Goal: Information Seeking & Learning: Learn about a topic

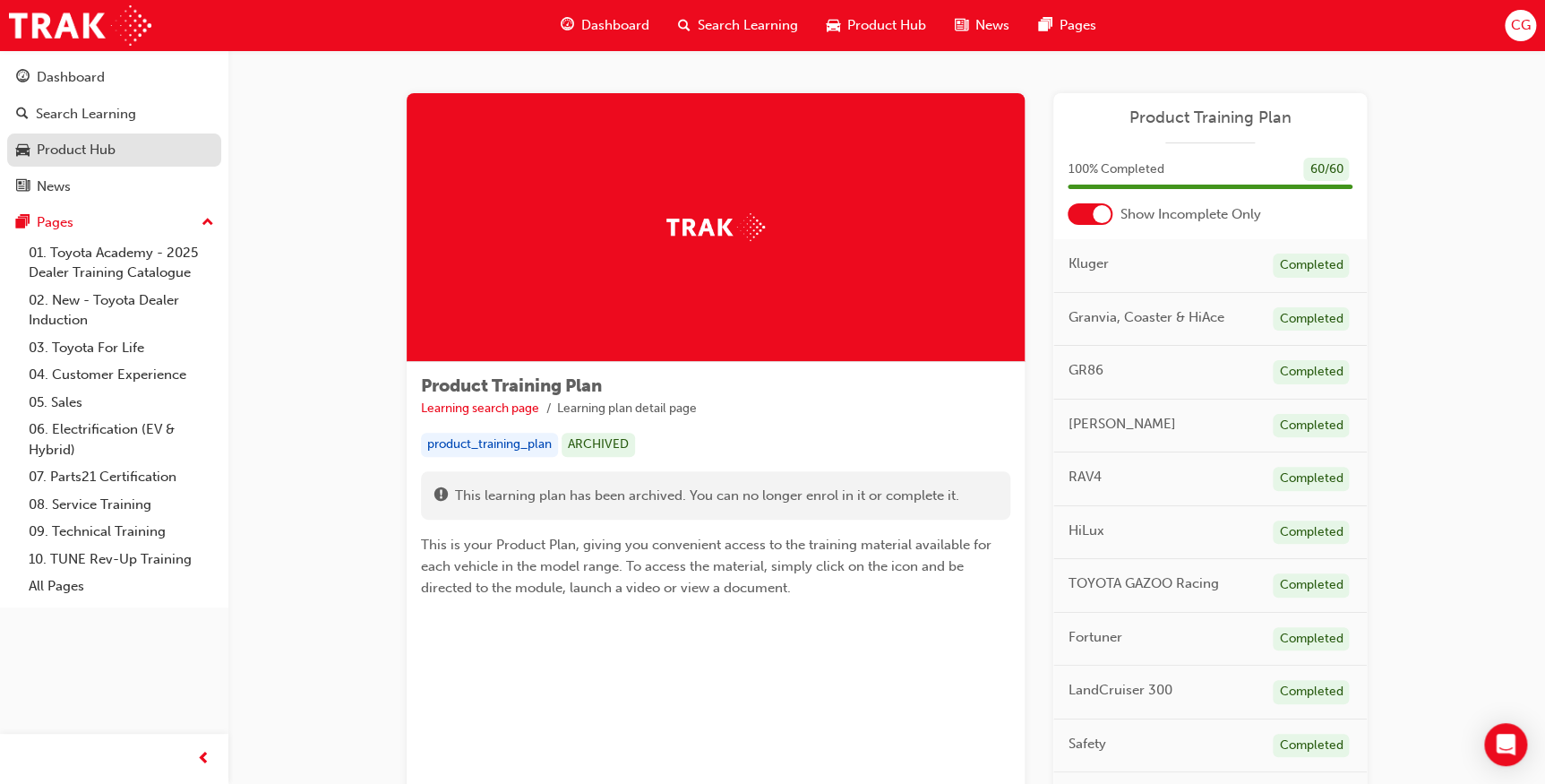
click at [97, 139] on div "Product Hub" at bounding box center [76, 149] width 79 height 20
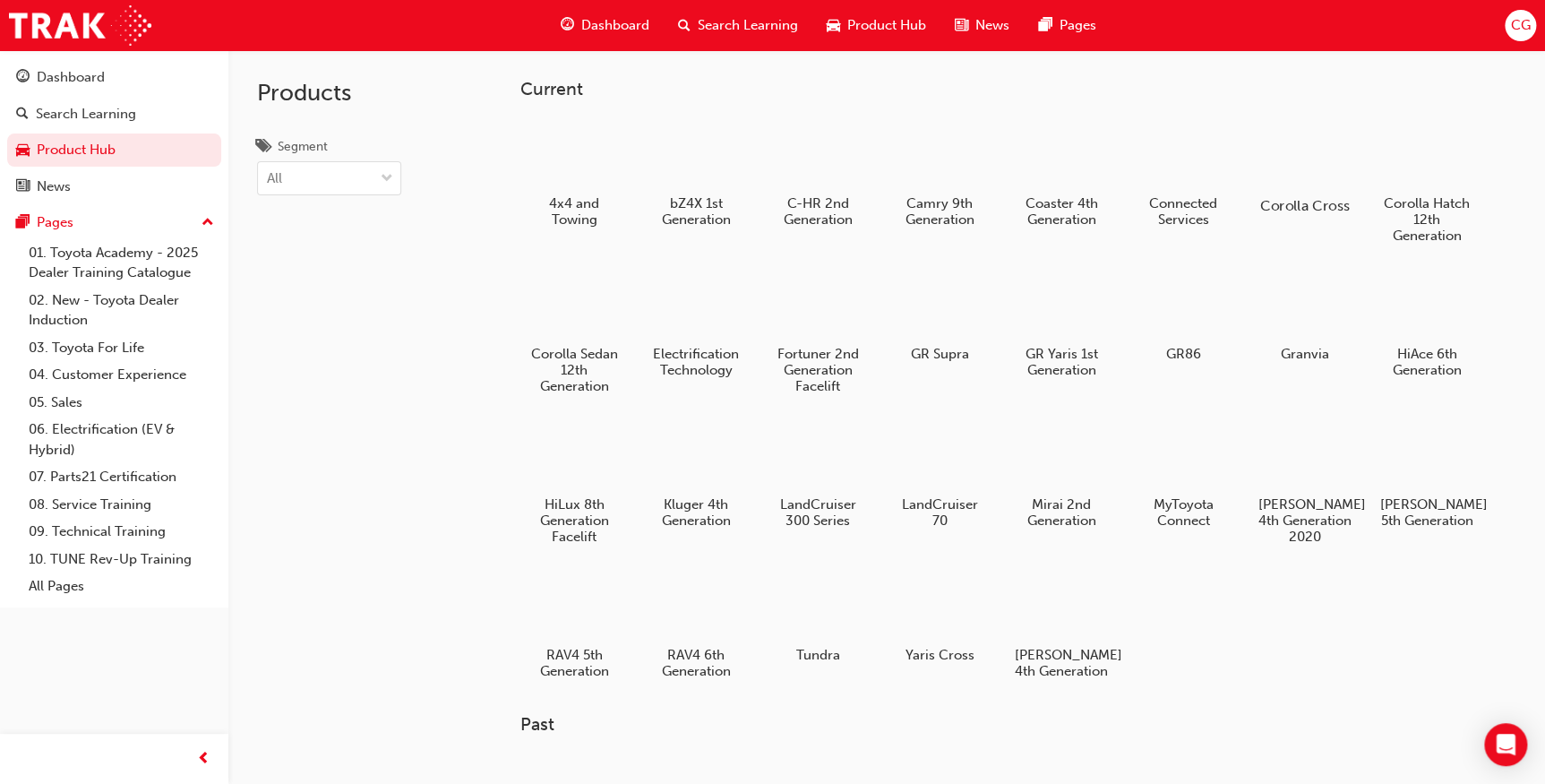
click at [1306, 144] on div at bounding box center [1305, 153] width 99 height 71
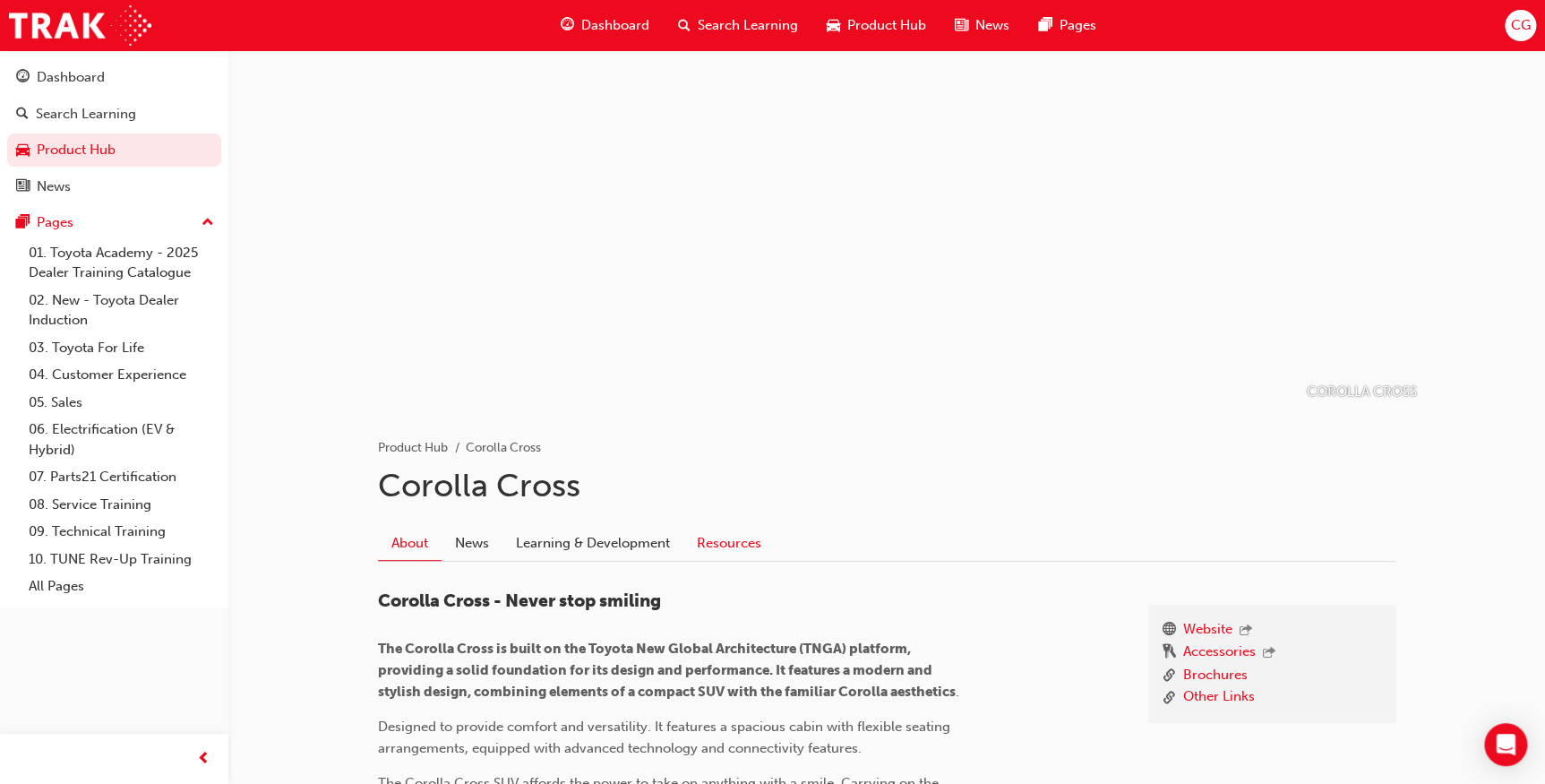
click at [727, 540] on link "Resources" at bounding box center [730, 542] width 92 height 34
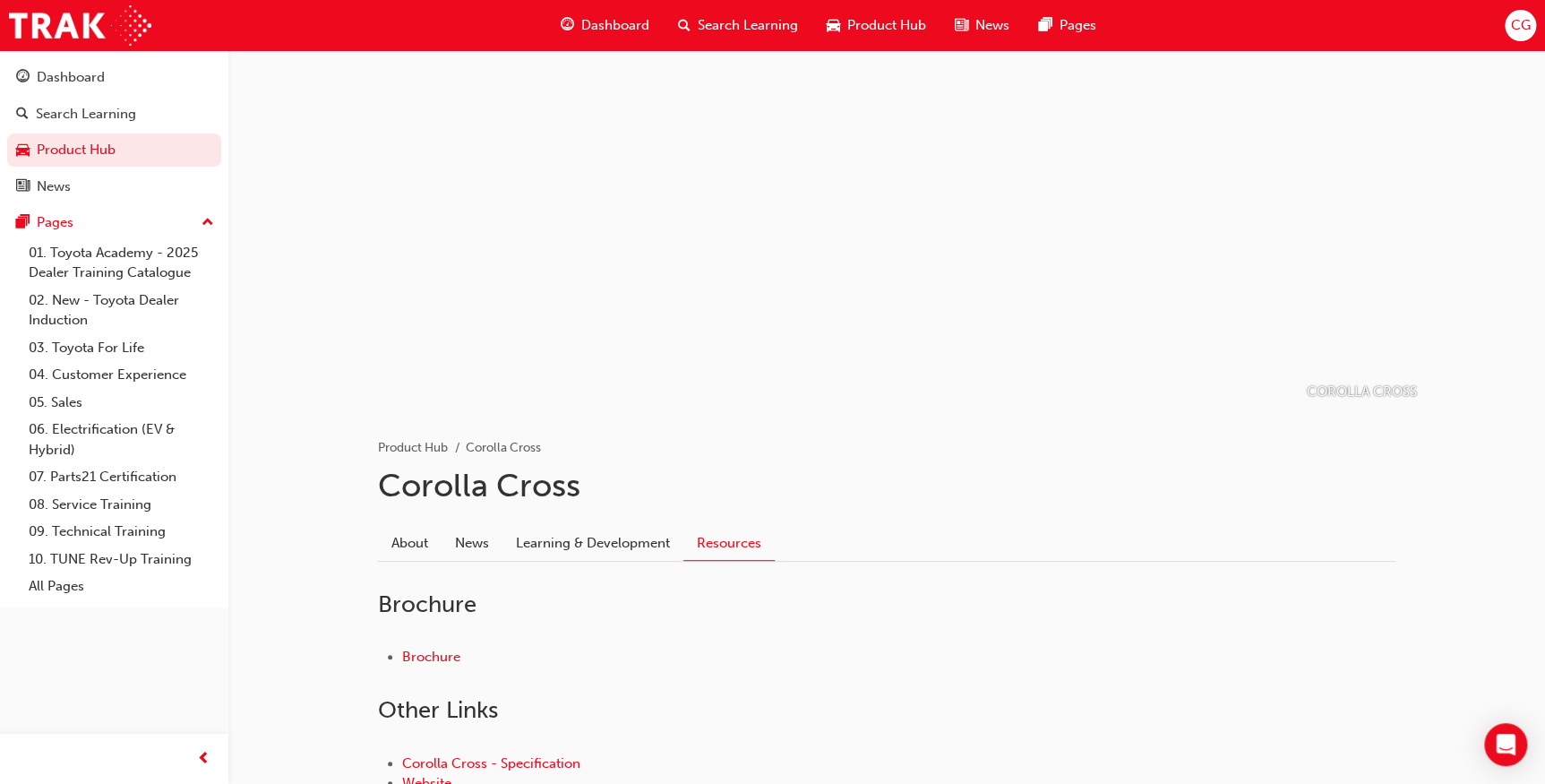
scroll to position [160, 0]
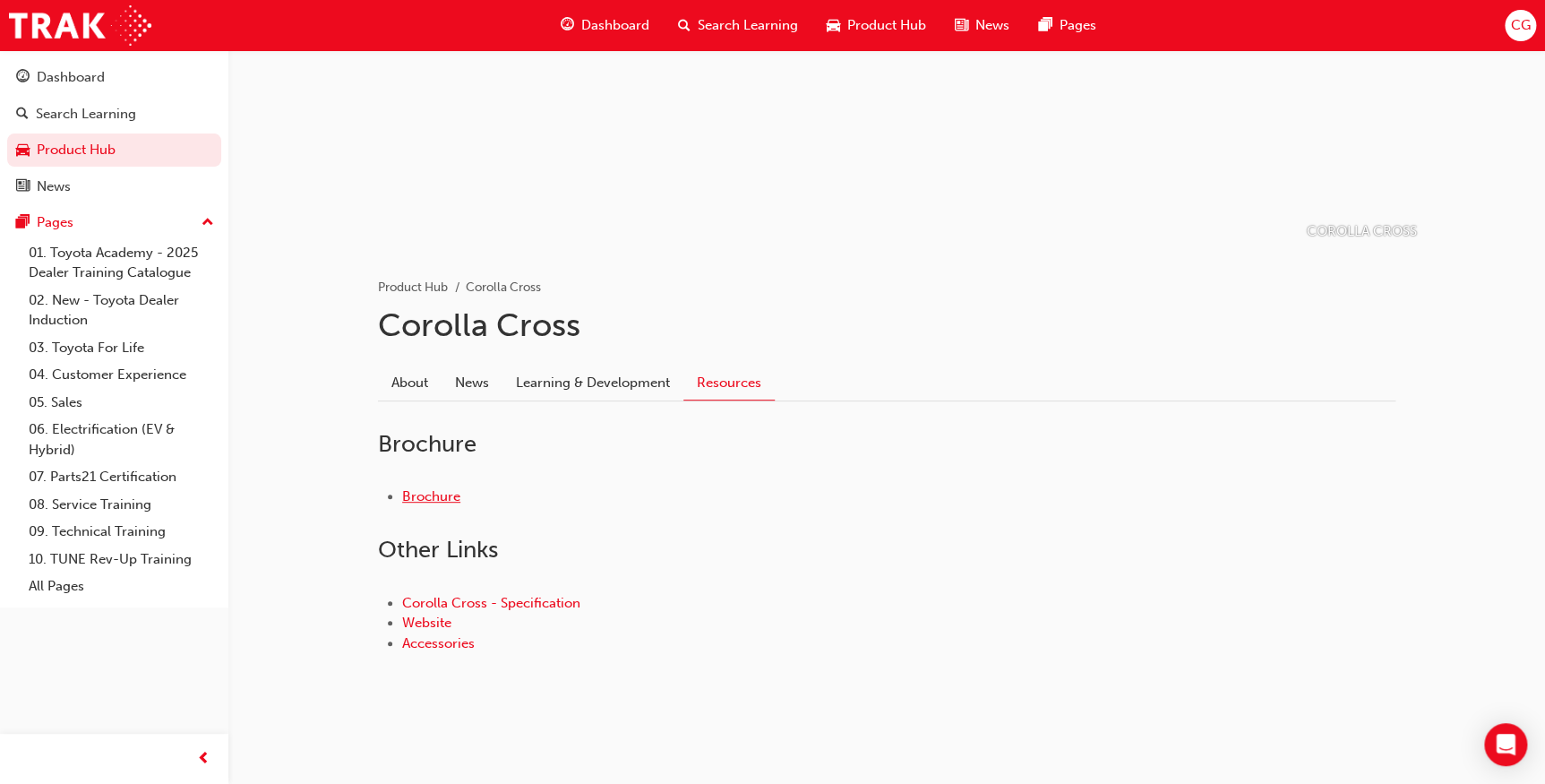
click at [430, 489] on link "Brochure" at bounding box center [431, 496] width 59 height 17
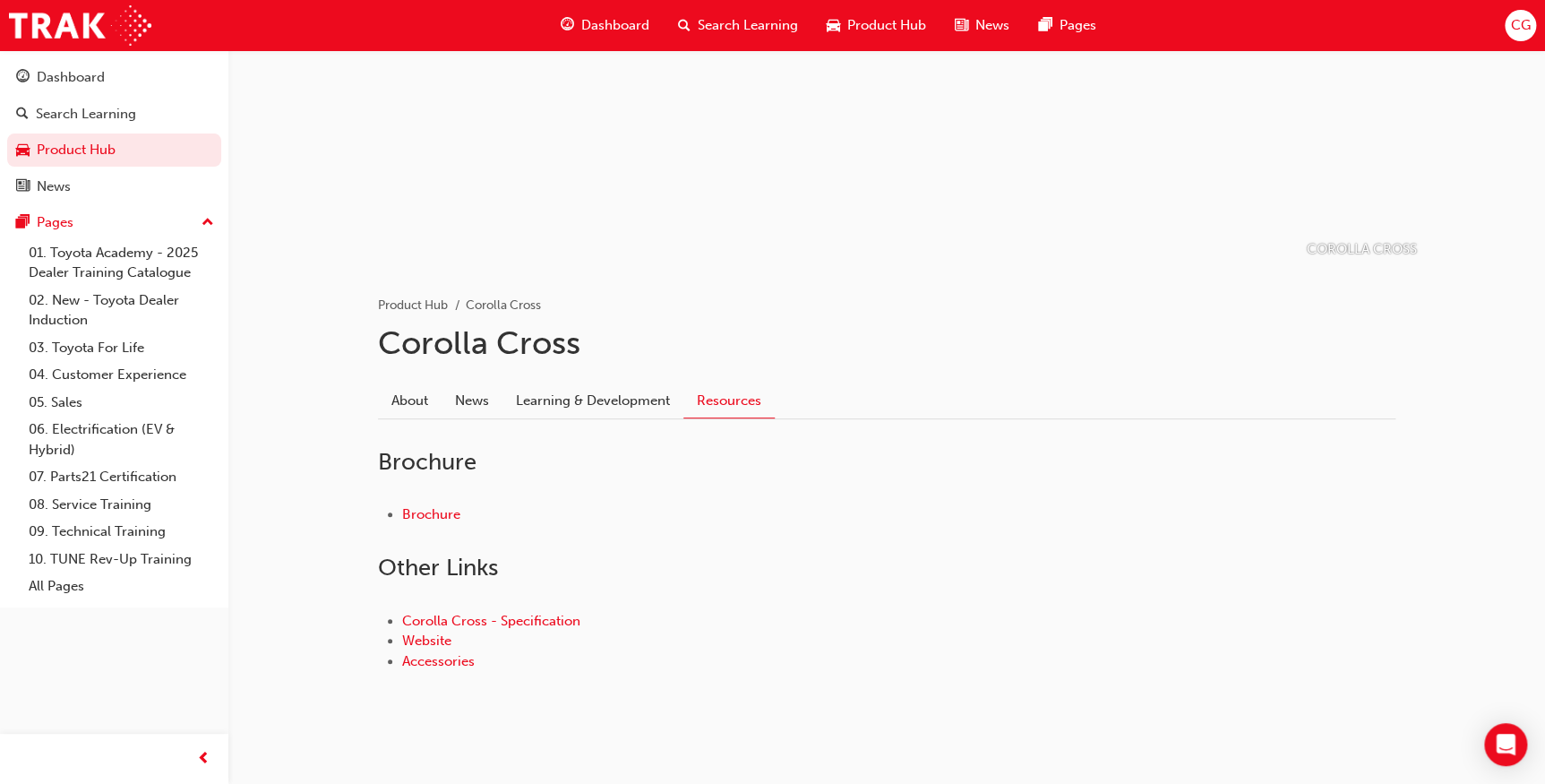
scroll to position [160, 0]
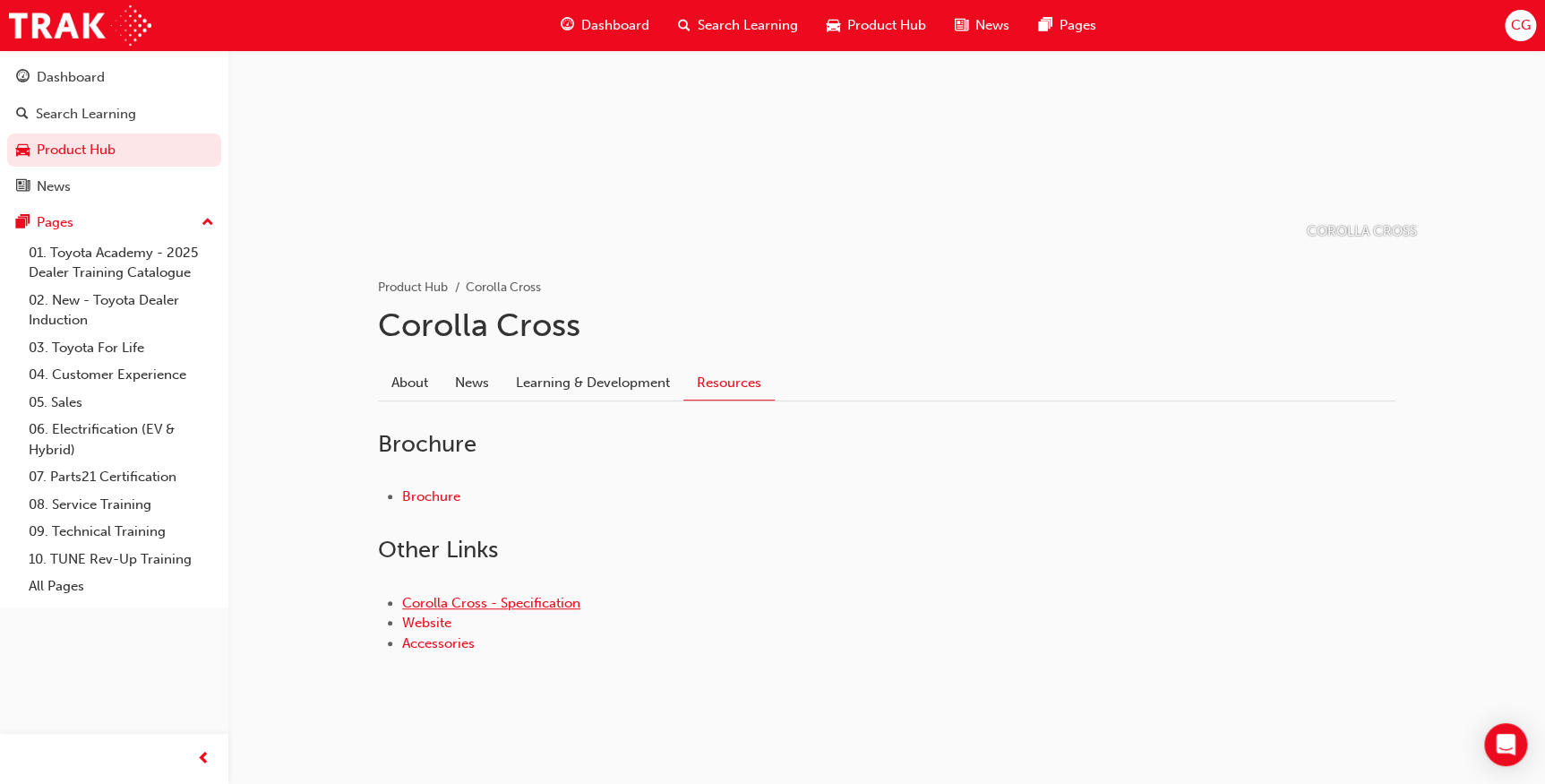
click at [449, 599] on link "Corolla Cross - Specification" at bounding box center [491, 603] width 178 height 17
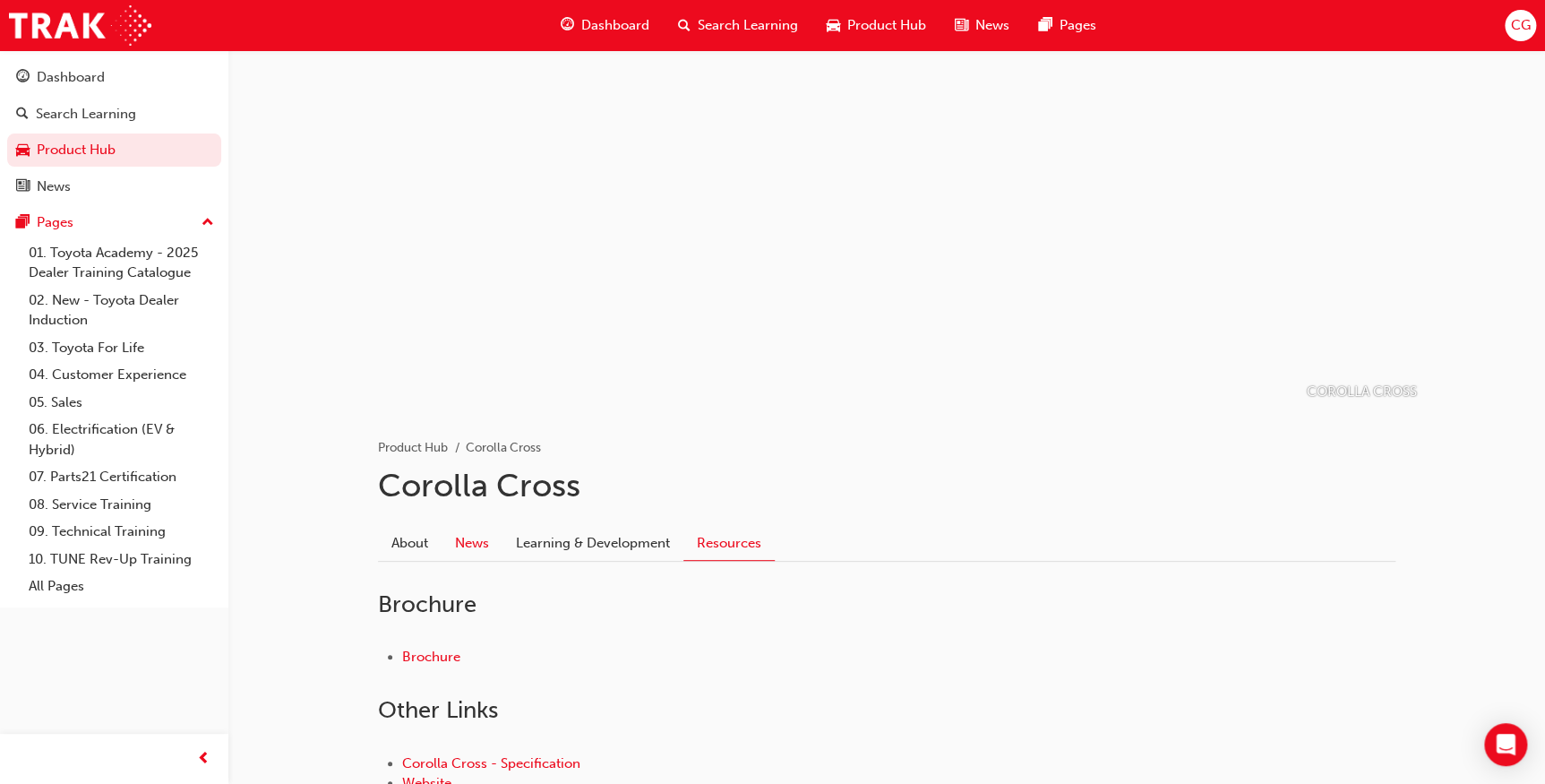
click at [445, 543] on link "News" at bounding box center [472, 542] width 60 height 34
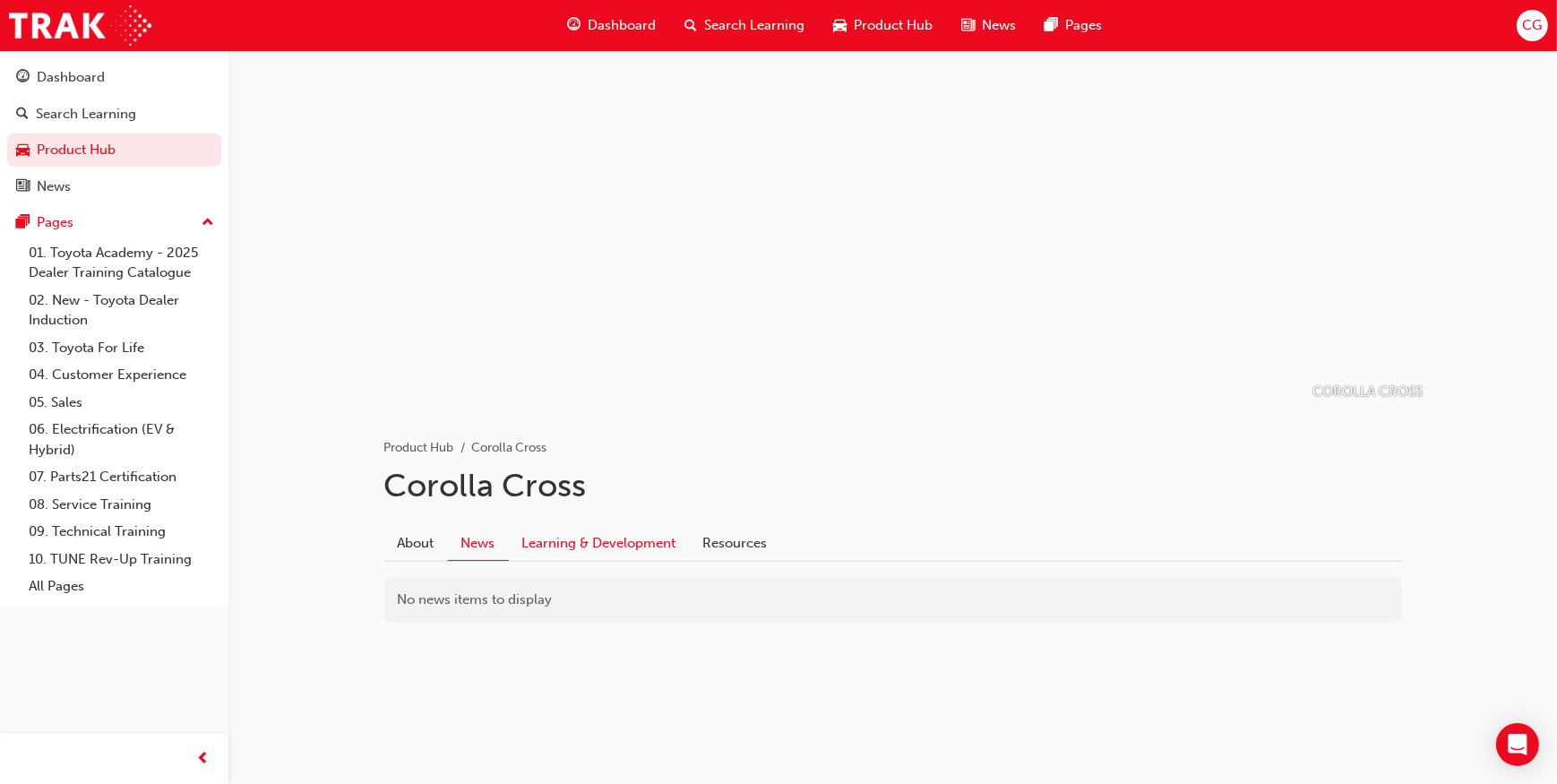
click at [599, 539] on link "Learning & Development" at bounding box center [600, 542] width 181 height 34
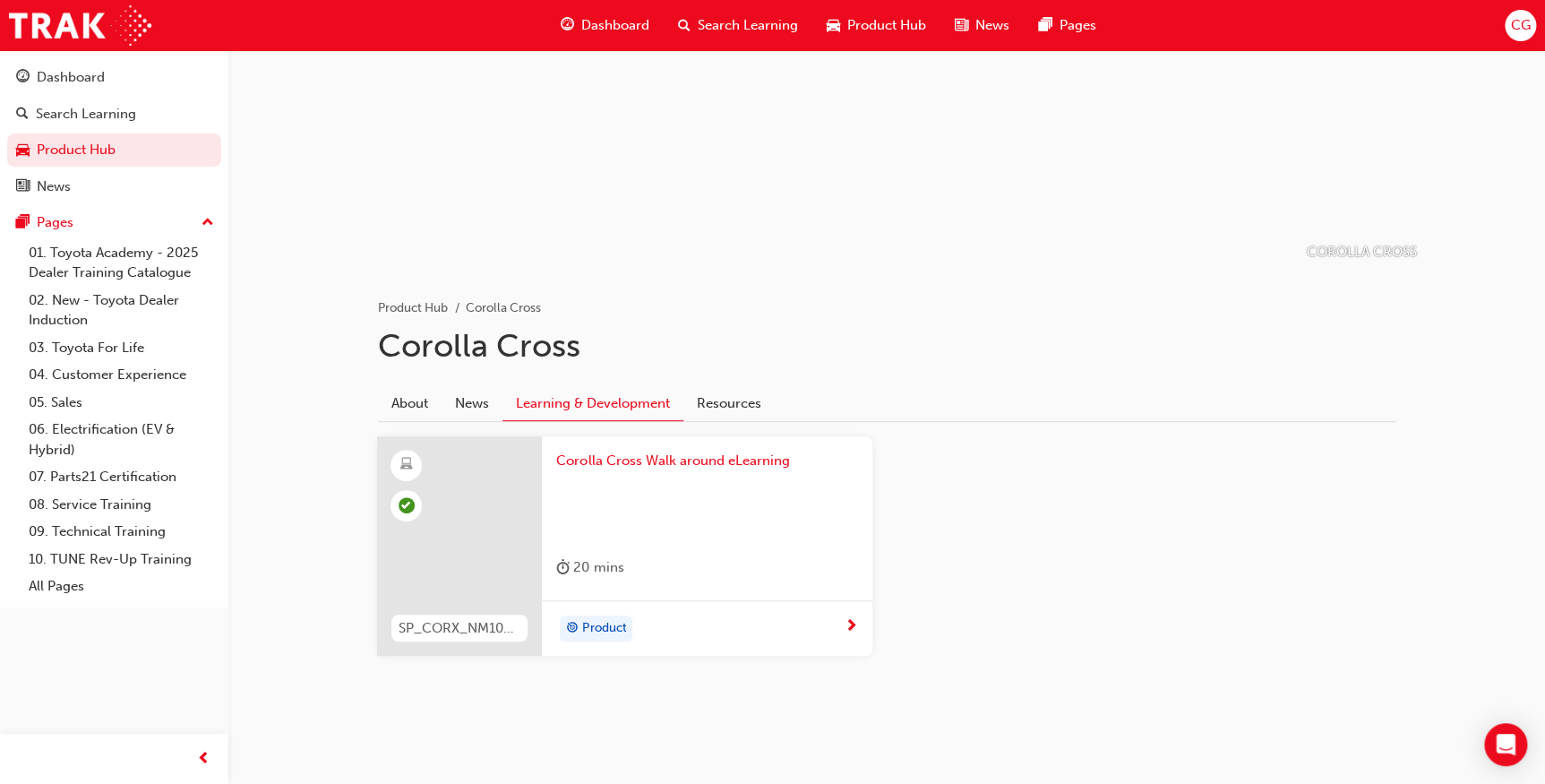
scroll to position [140, 0]
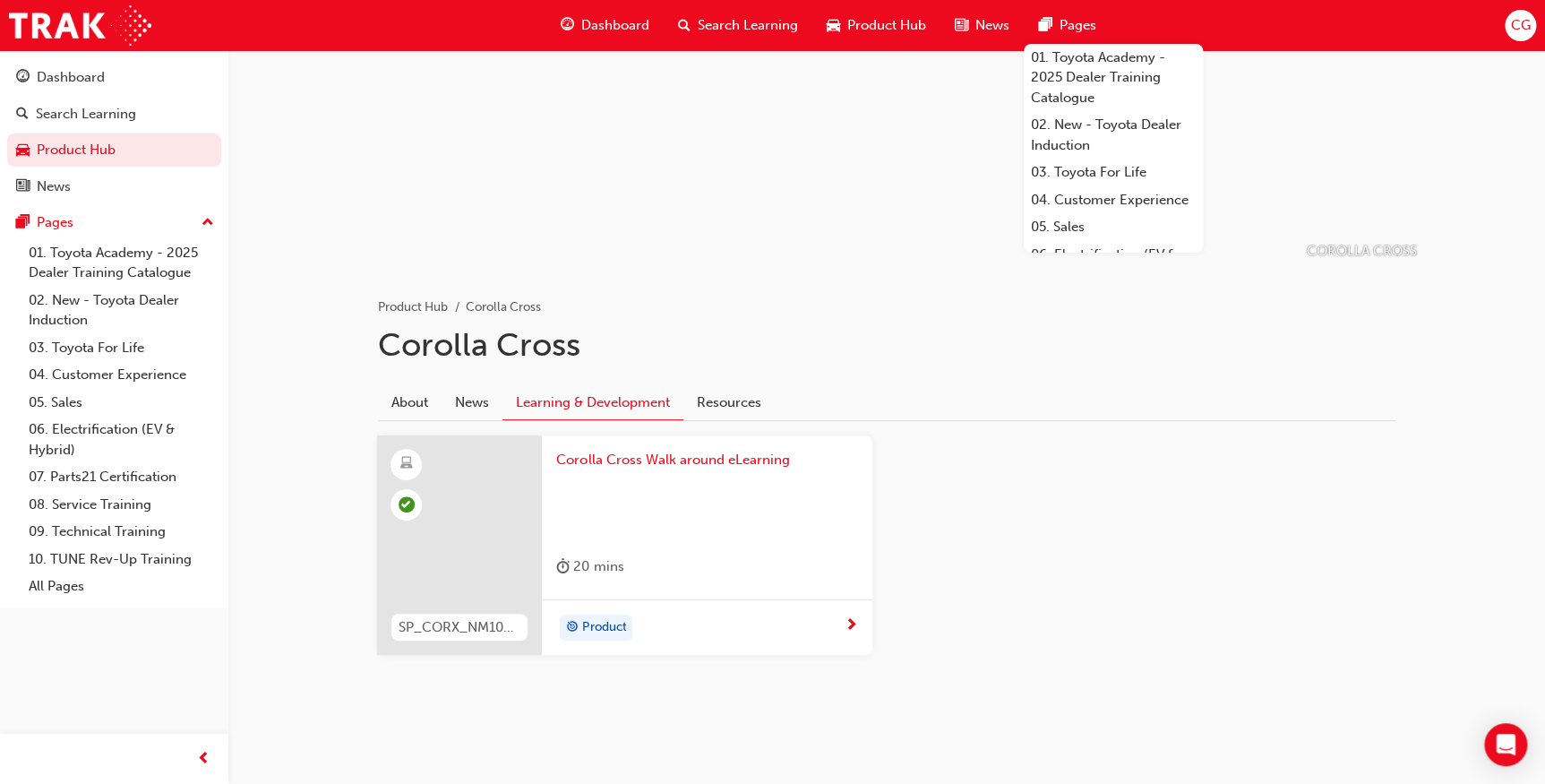
click at [871, 27] on span "Product Hub" at bounding box center [887, 25] width 79 height 20
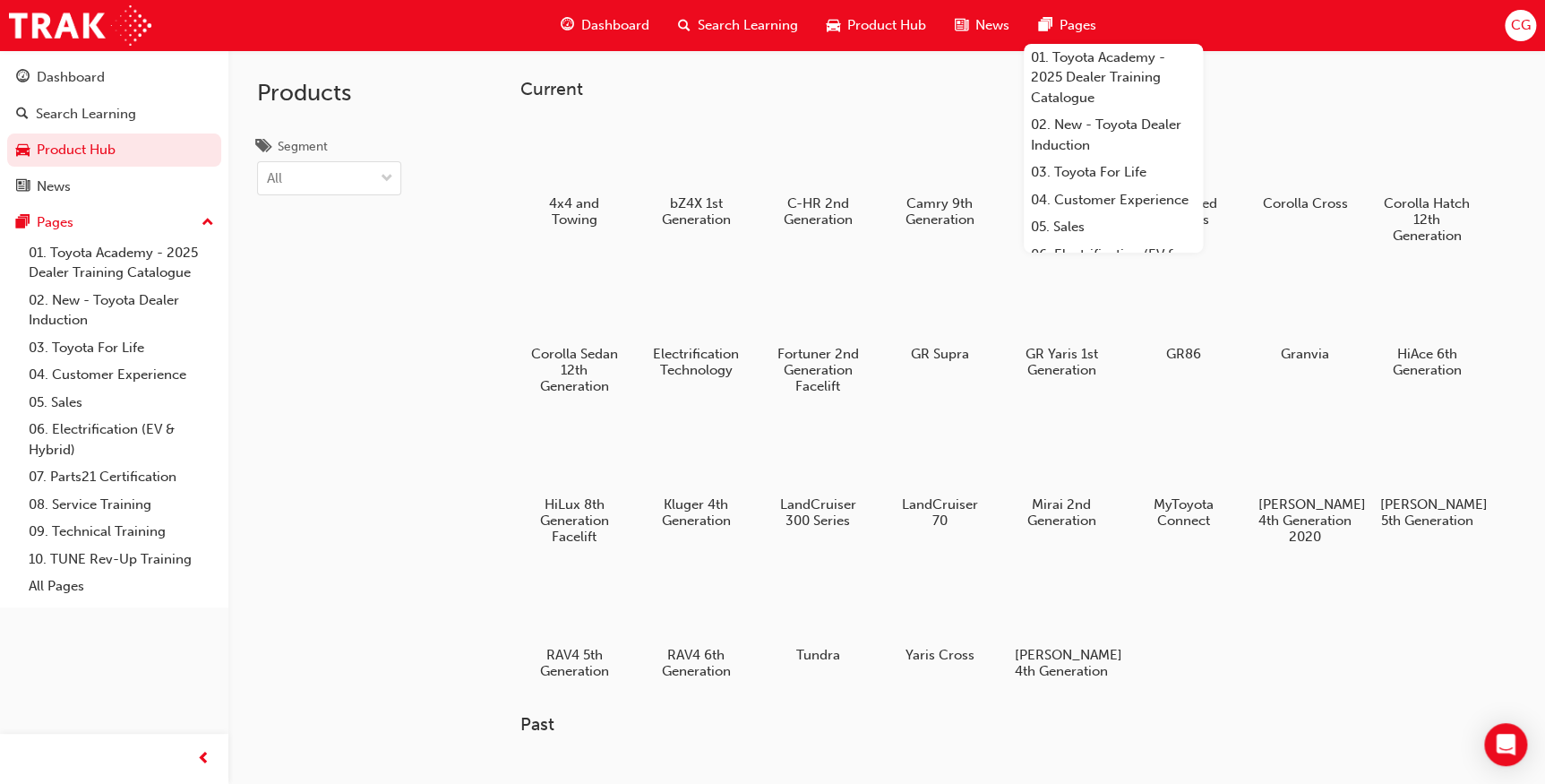
click at [1410, 665] on div "4x4 and Towing bZ4X 1st Generation C-HR 2nd Generation Camry 9th Generation Coa…" at bounding box center [1018, 407] width 996 height 586
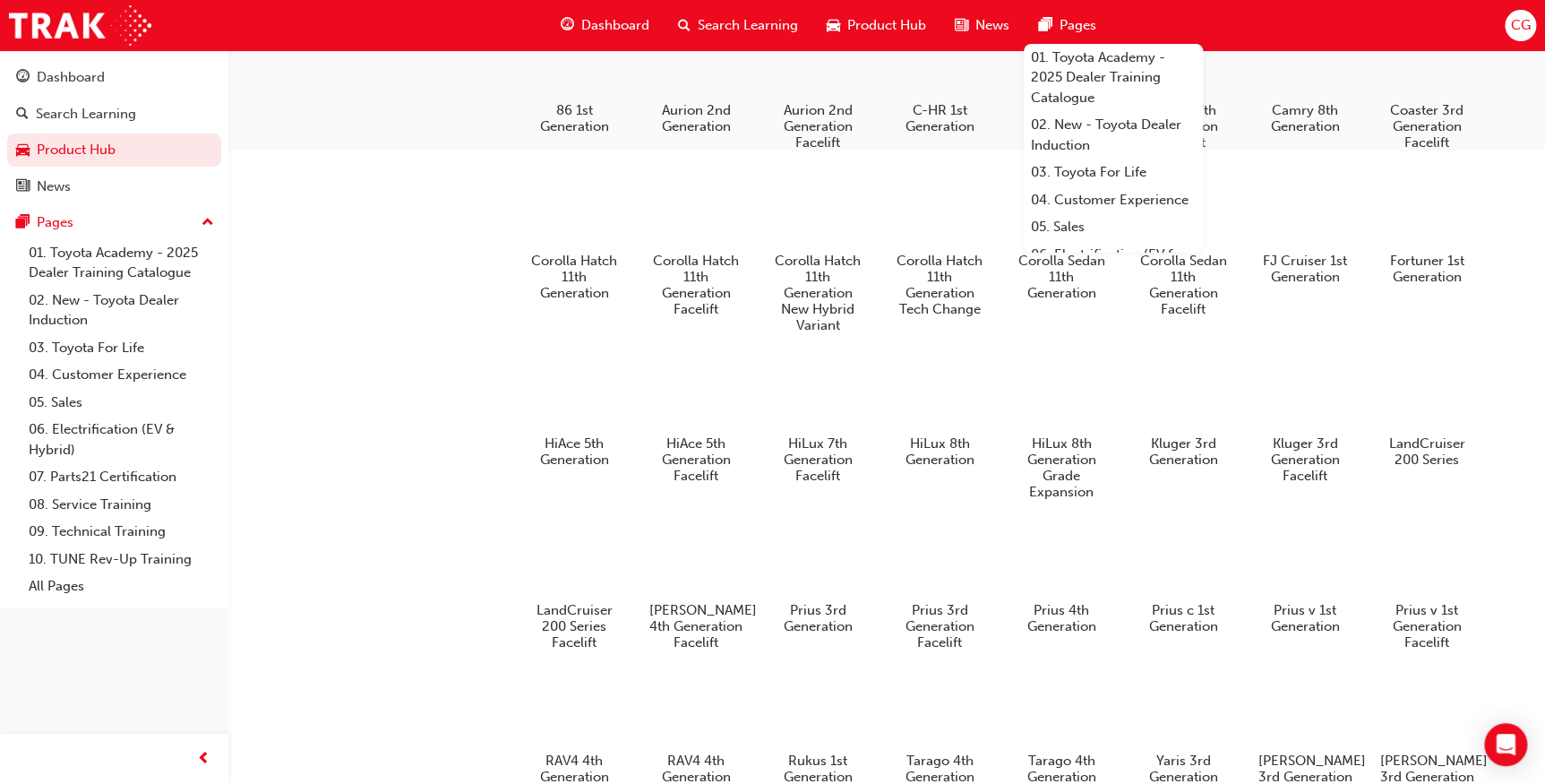
scroll to position [516, 0]
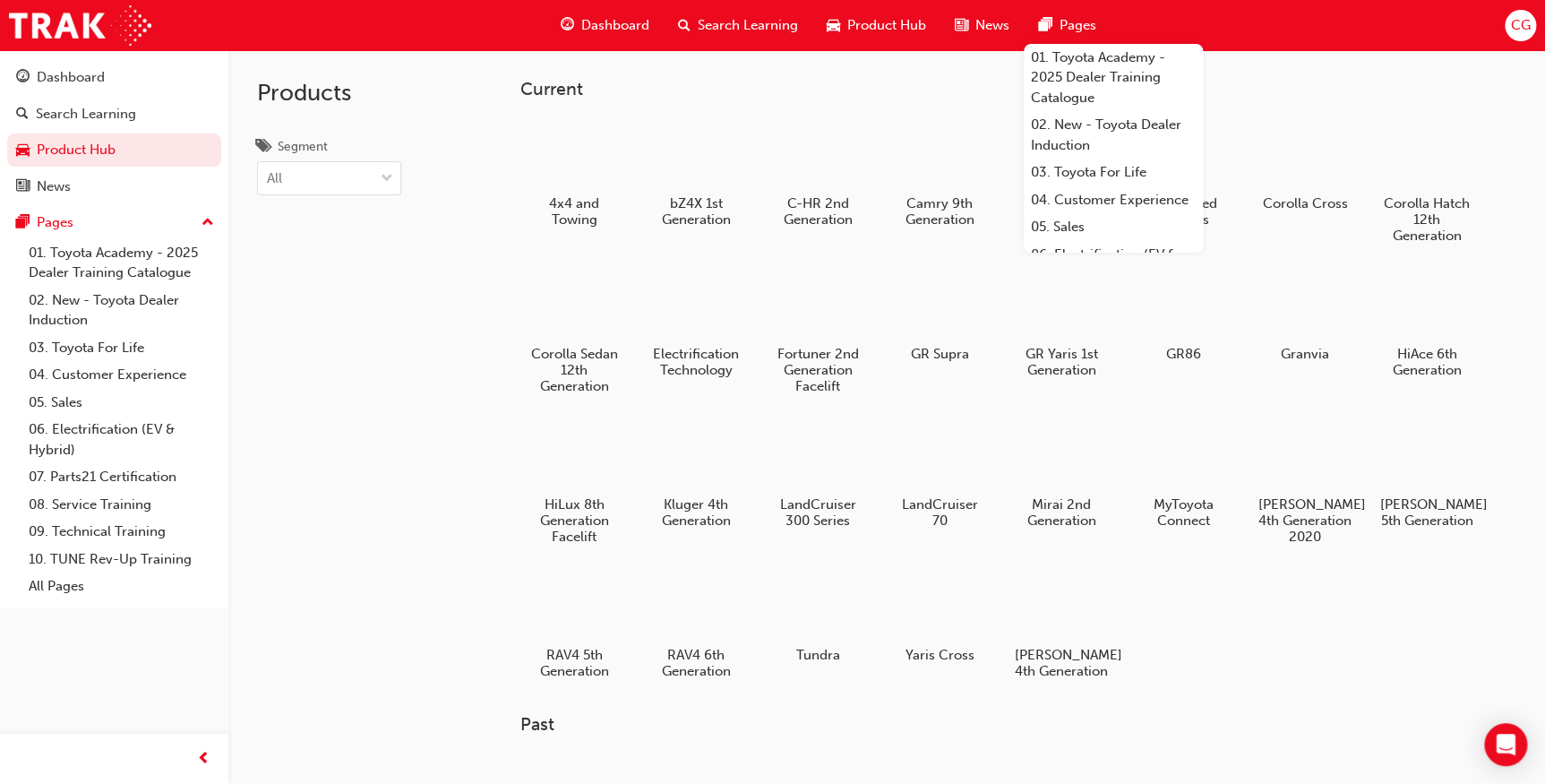
click at [1084, 26] on span "Pages" at bounding box center [1078, 25] width 37 height 20
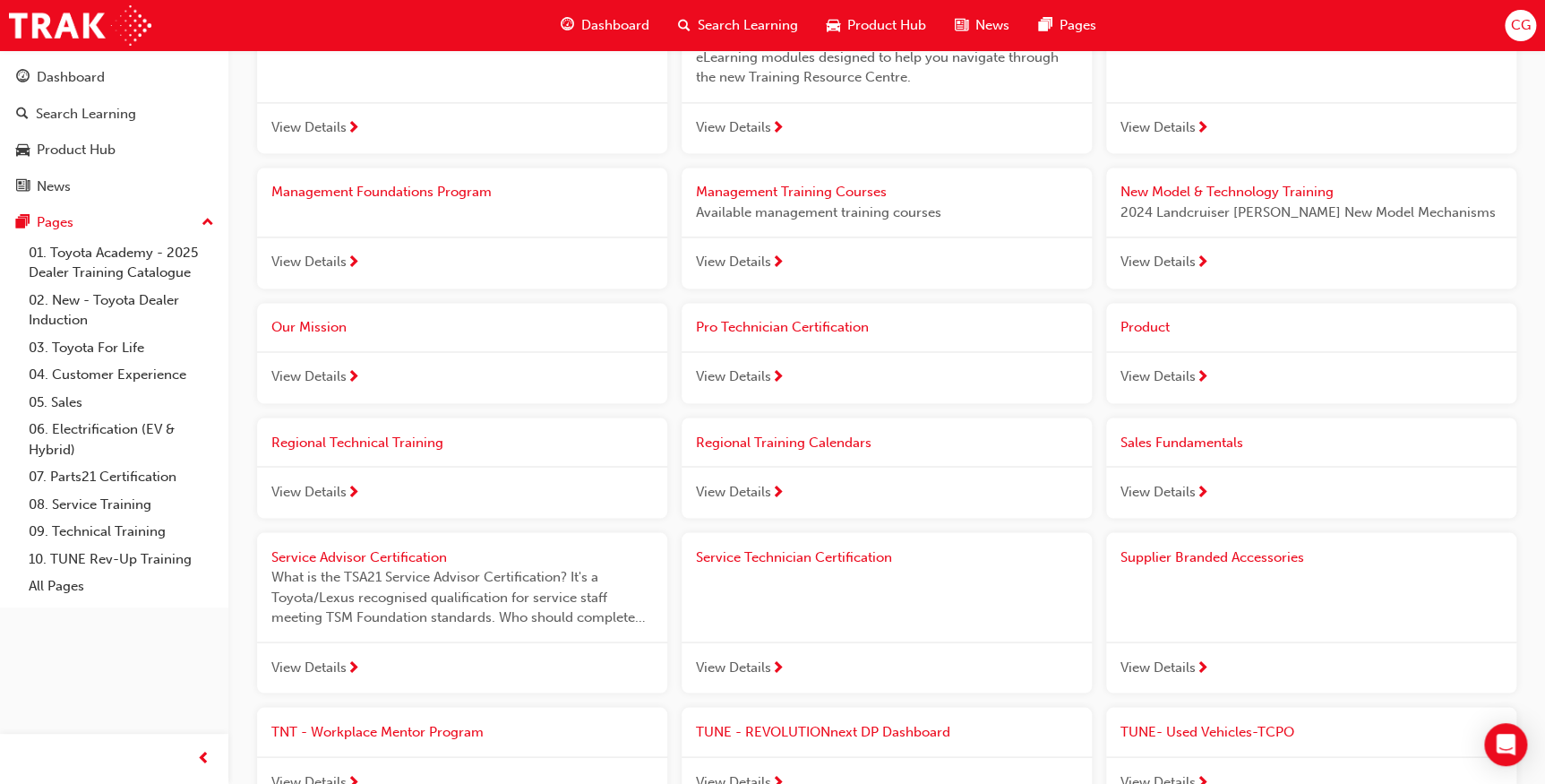
scroll to position [1302, 0]
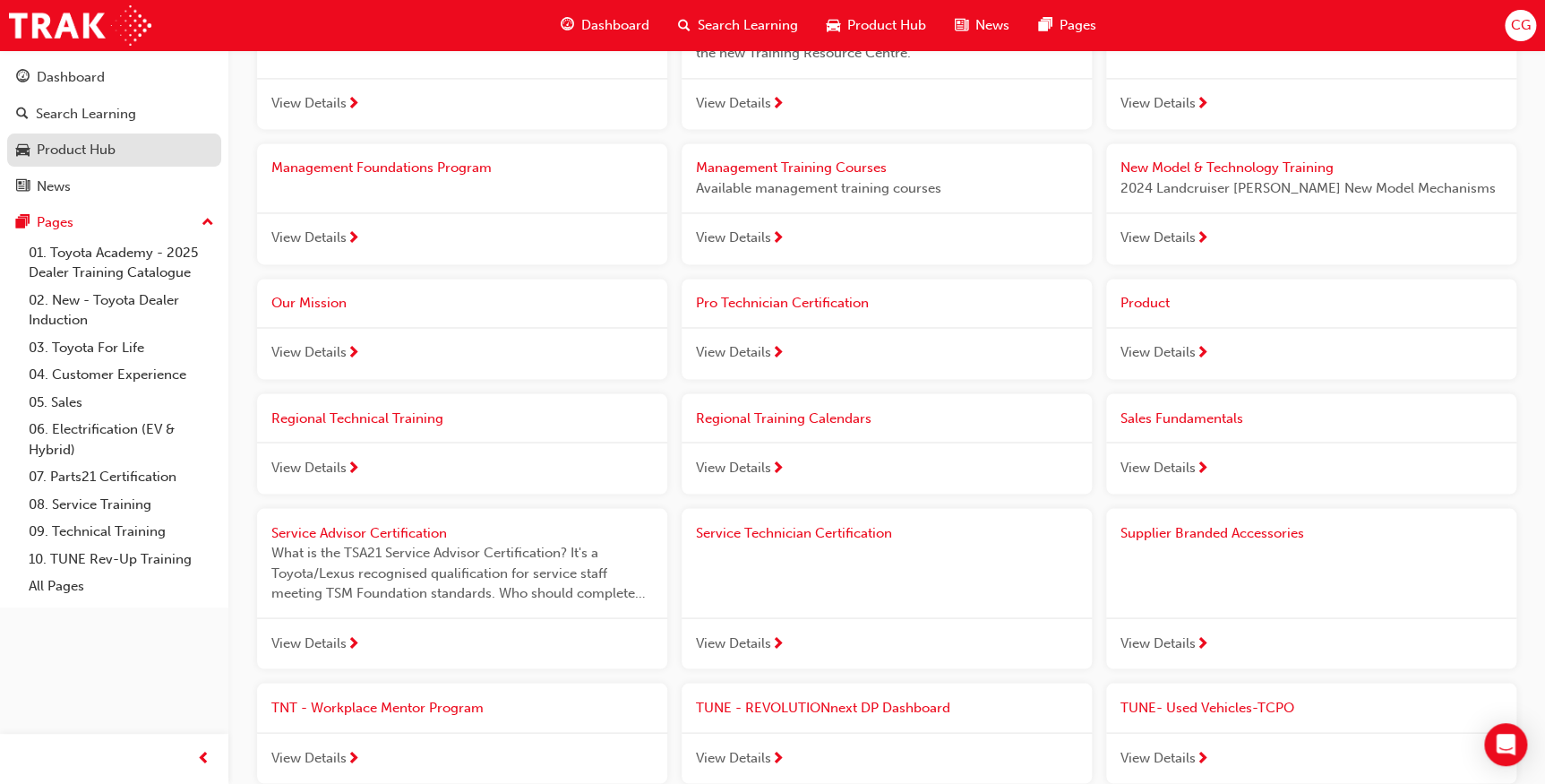
click at [126, 137] on link "Product Hub" at bounding box center [113, 150] width 214 height 33
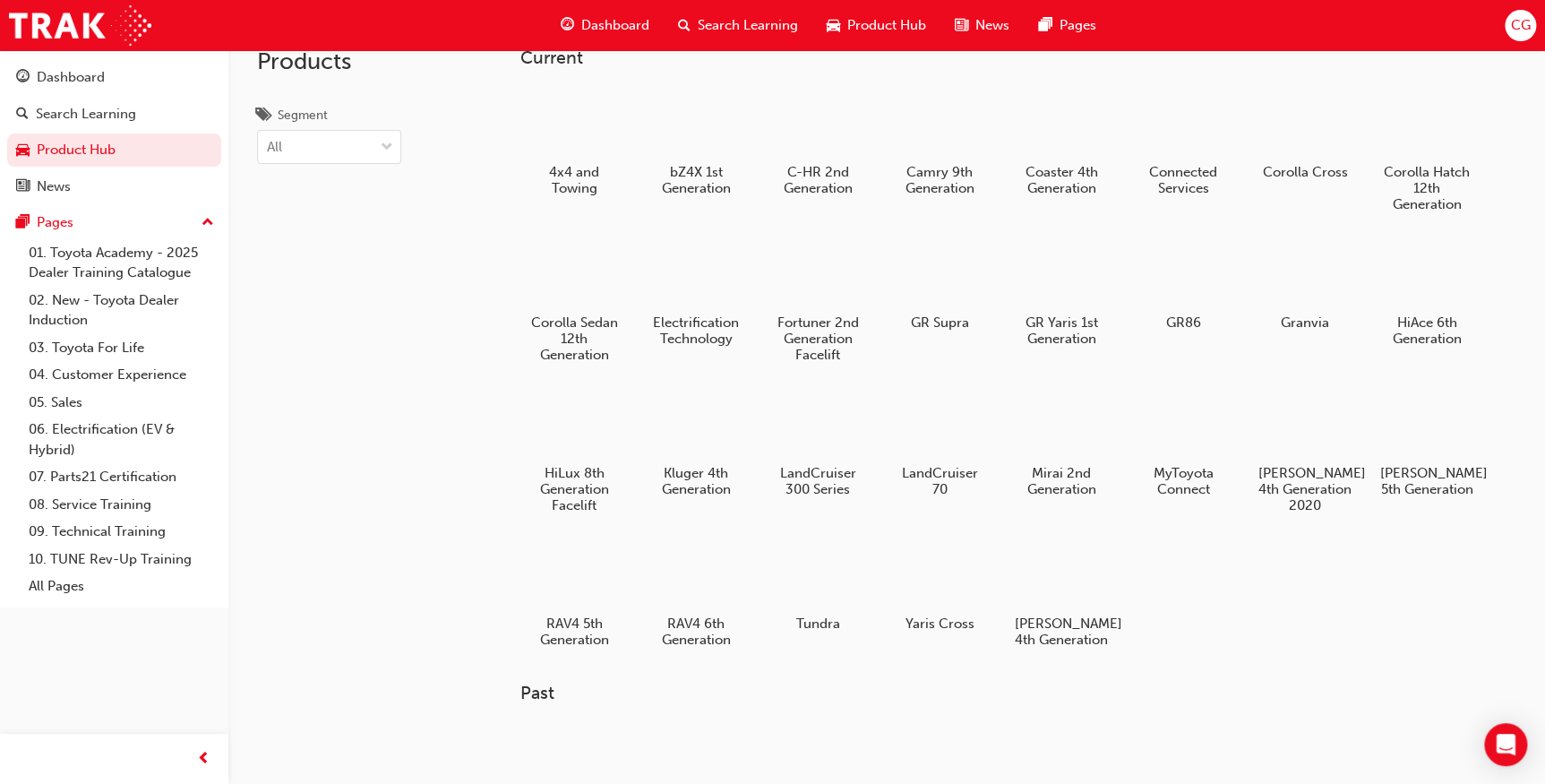
scroll to position [27, 0]
